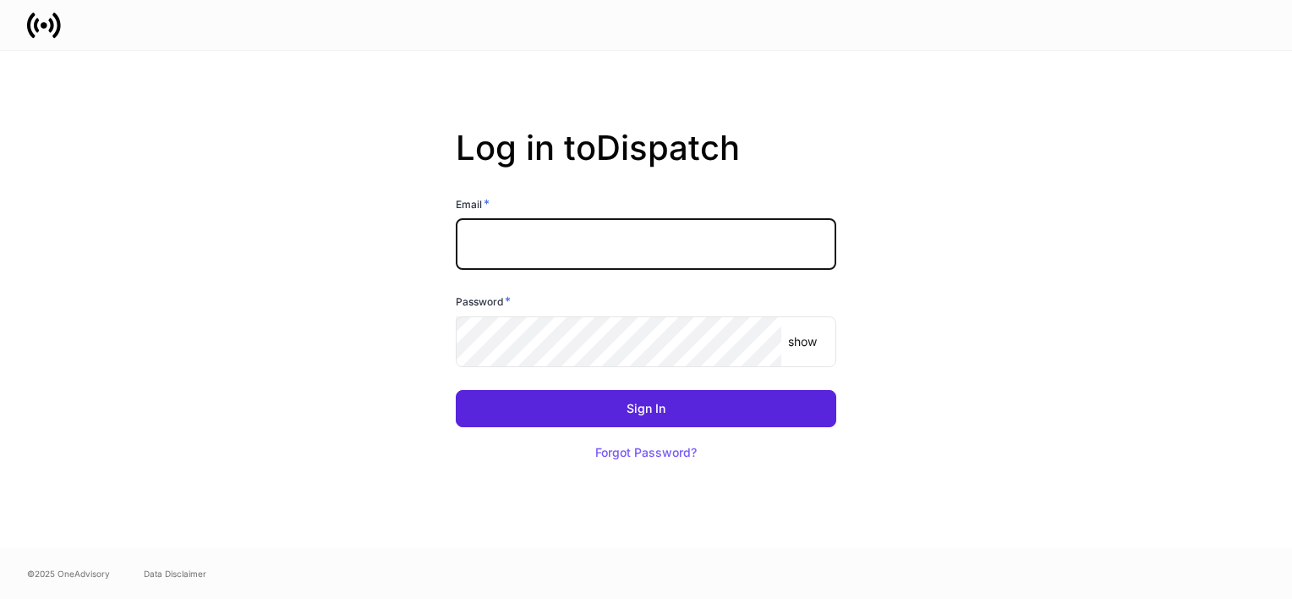
click at [618, 243] on input "text" at bounding box center [646, 244] width 380 height 51
click at [552, 254] on input "text" at bounding box center [646, 244] width 380 height 51
type input "**********"
click at [664, 453] on div "Forgot Password?" at bounding box center [645, 452] width 101 height 12
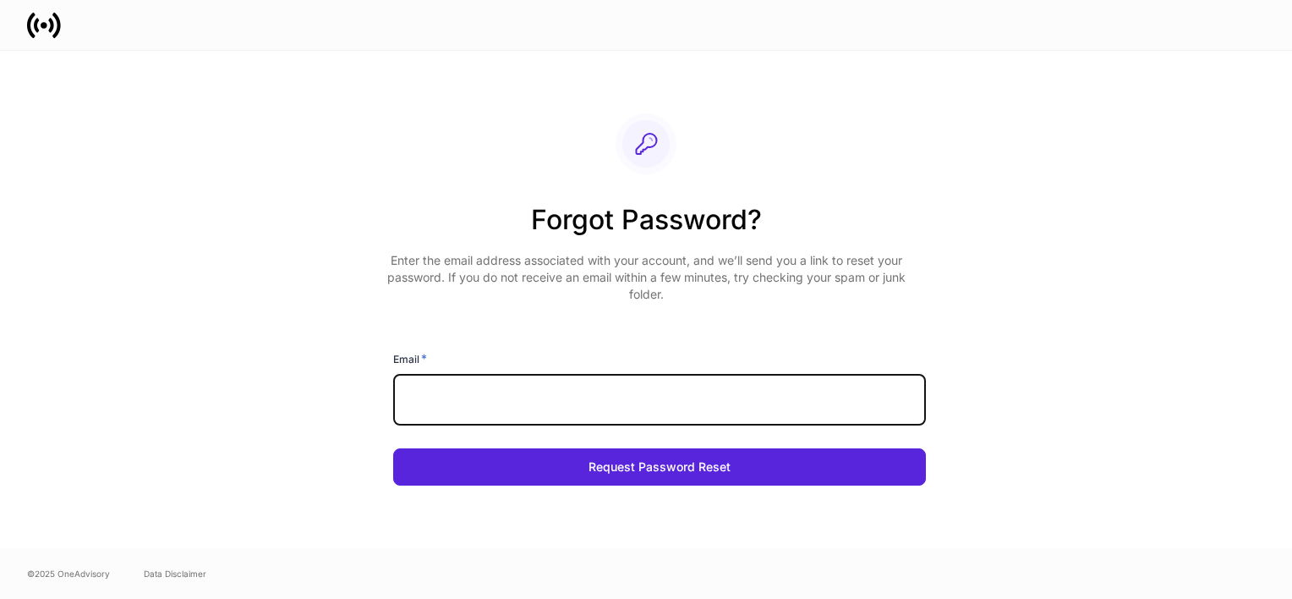
click at [578, 405] on input "text" at bounding box center [659, 399] width 533 height 51
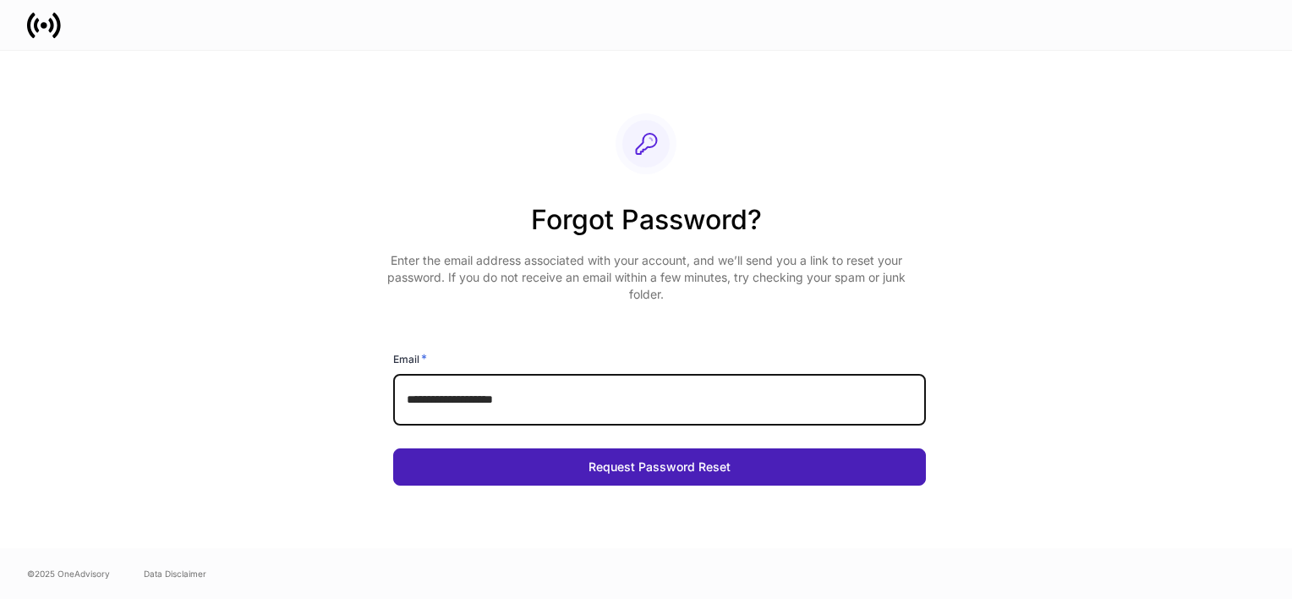
type input "**********"
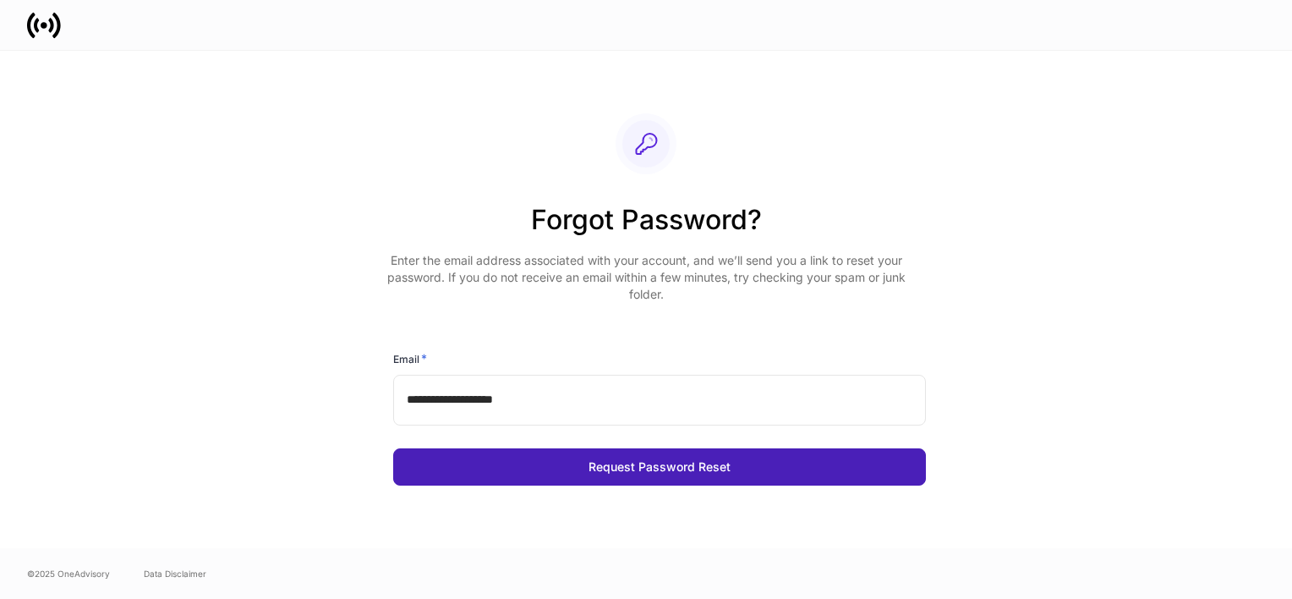
click at [544, 467] on button "Request Password Reset" at bounding box center [659, 466] width 533 height 37
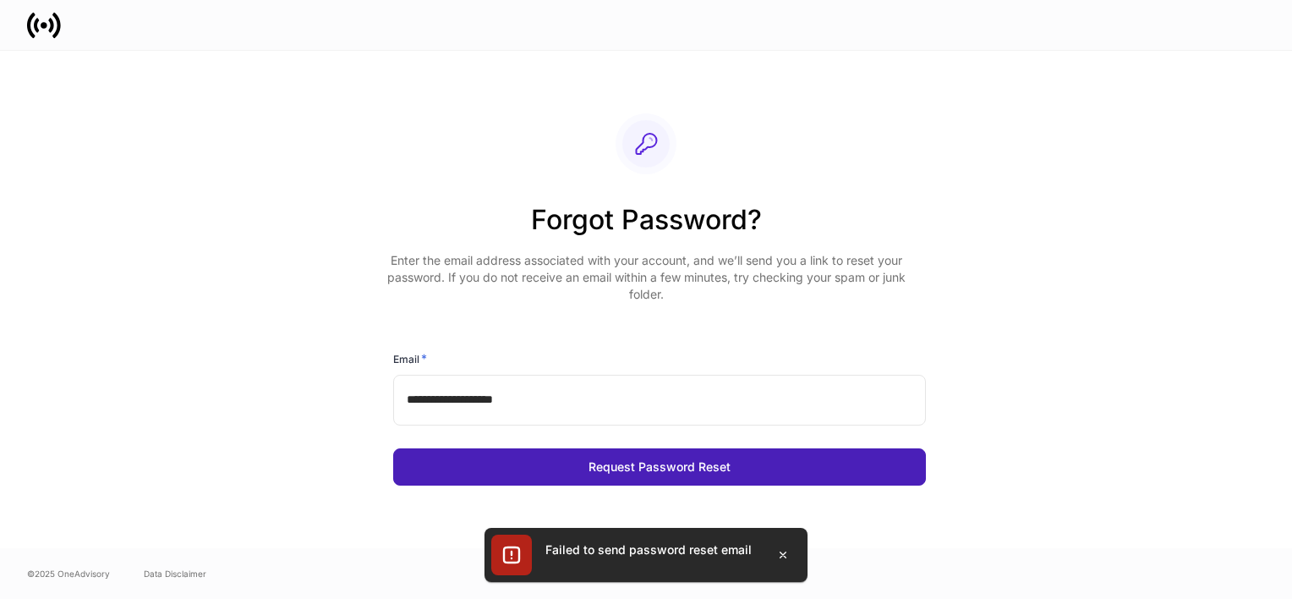
click at [544, 467] on button "Request Password Reset" at bounding box center [659, 466] width 533 height 37
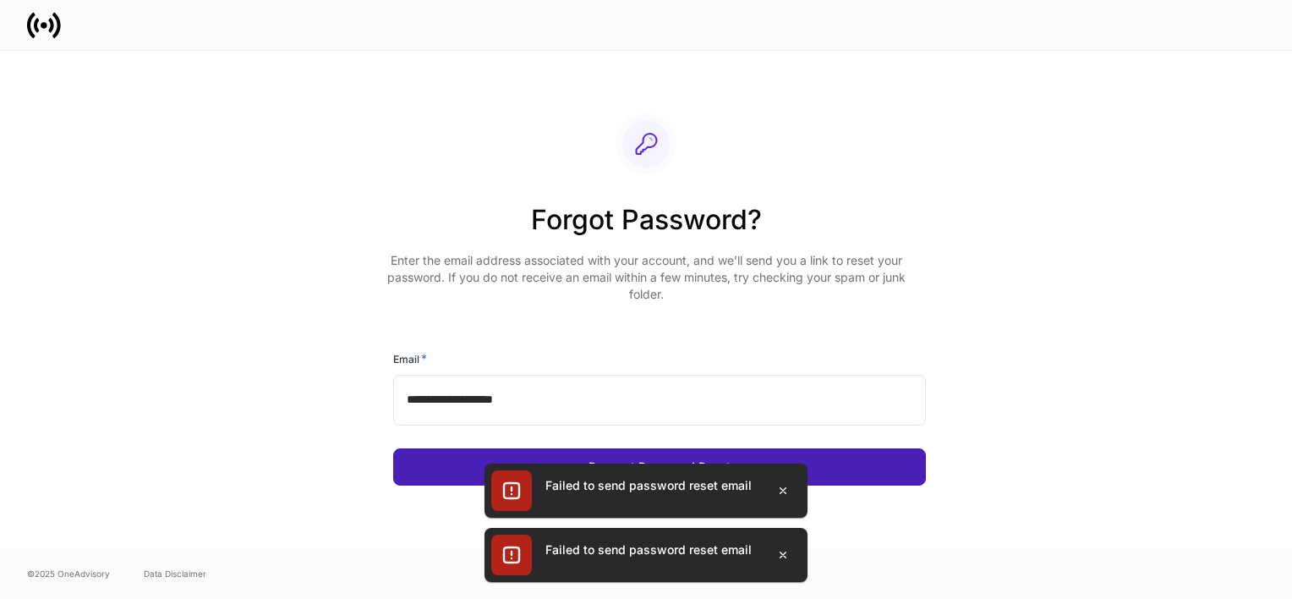
click at [544, 467] on div "Failed to send password reset email" at bounding box center [645, 490] width 323 height 54
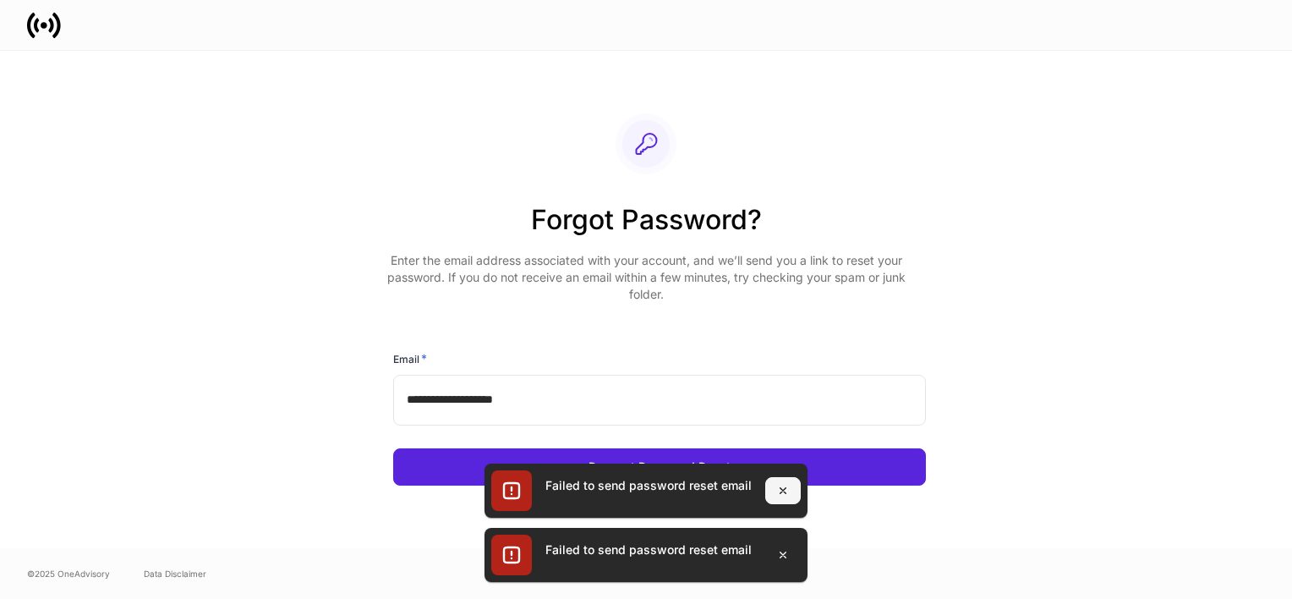
click at [792, 490] on button "button" at bounding box center [783, 490] width 36 height 27
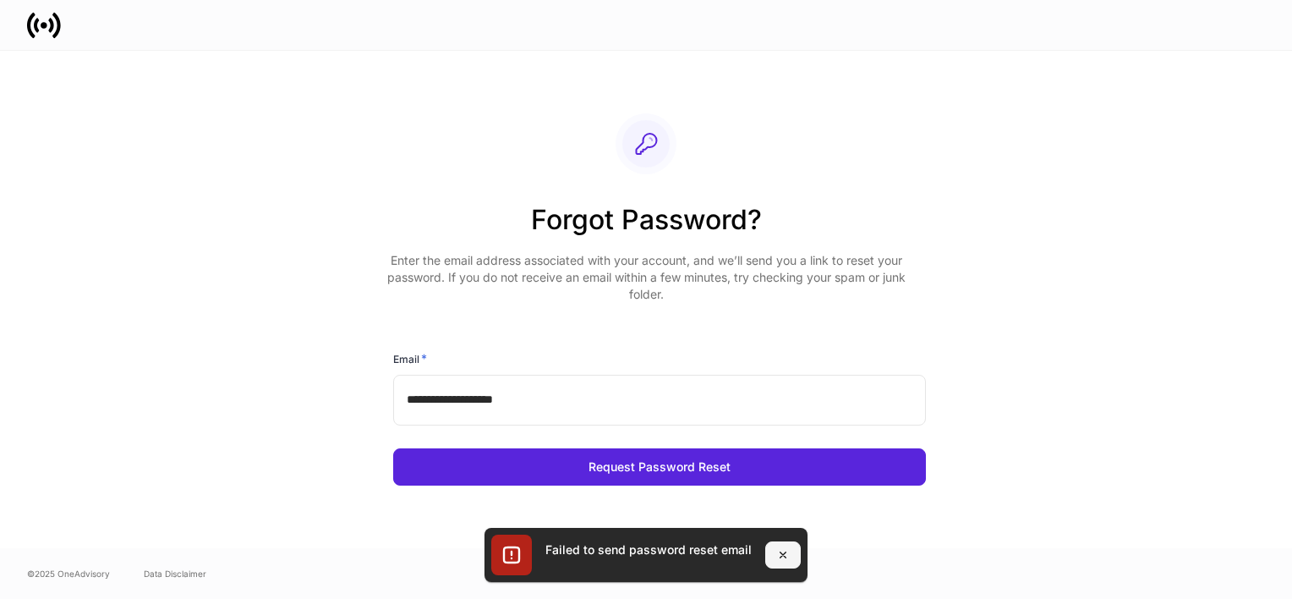
click at [776, 555] on icon "button" at bounding box center [783, 555] width 14 height 14
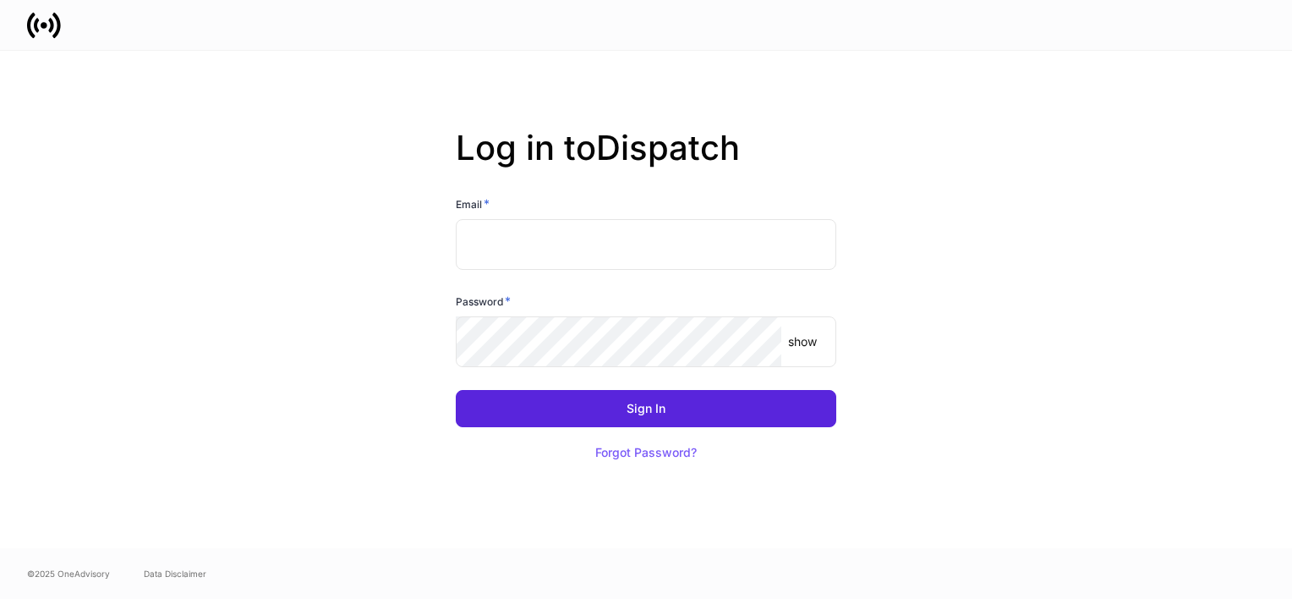
click at [704, 523] on div "Log in to Dispatch Email * ​ Password * show ​ Sign In Forgot Password?" at bounding box center [646, 299] width 906 height 497
